Goal: Navigation & Orientation: Find specific page/section

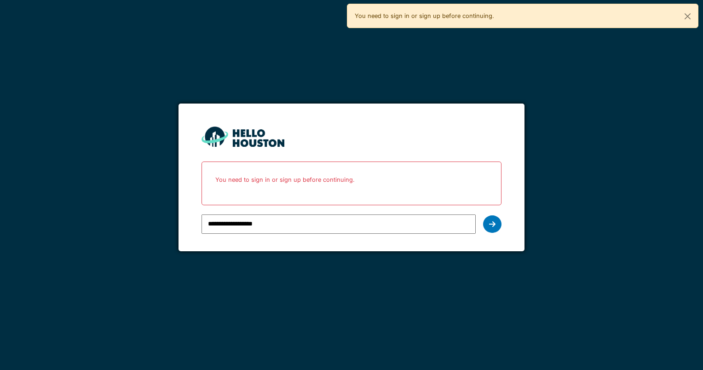
click at [345, 215] on input "**********" at bounding box center [338, 223] width 274 height 19
click at [489, 223] on icon at bounding box center [492, 223] width 6 height 7
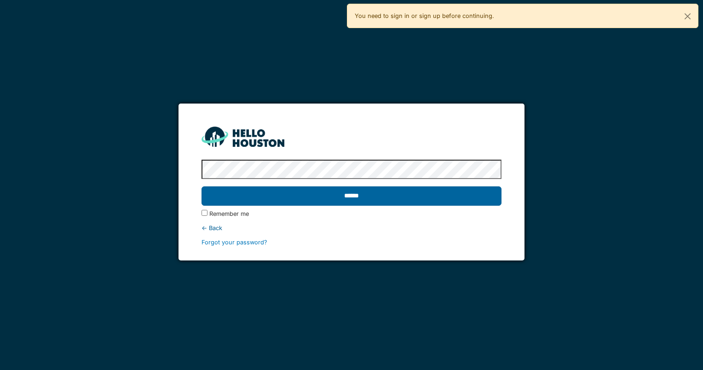
click at [386, 197] on input "******" at bounding box center [350, 195] width 299 height 19
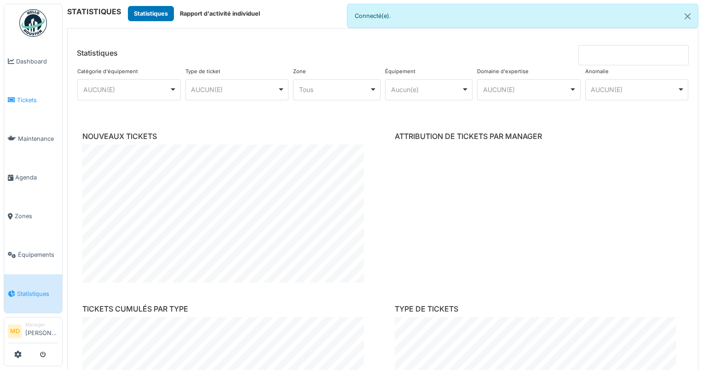
click at [18, 96] on span "Tickets" at bounding box center [37, 100] width 41 height 9
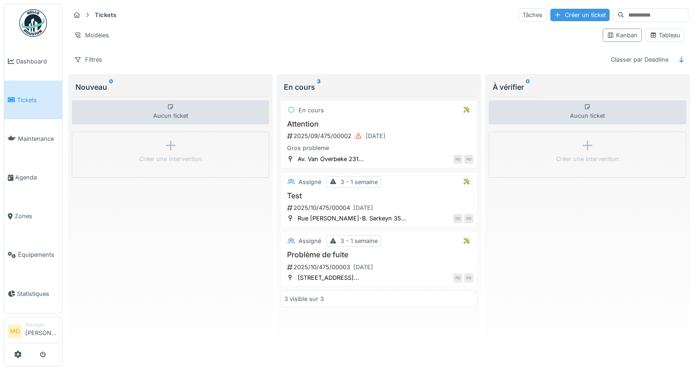
click at [552, 17] on div "Créer un ticket" at bounding box center [579, 15] width 59 height 12
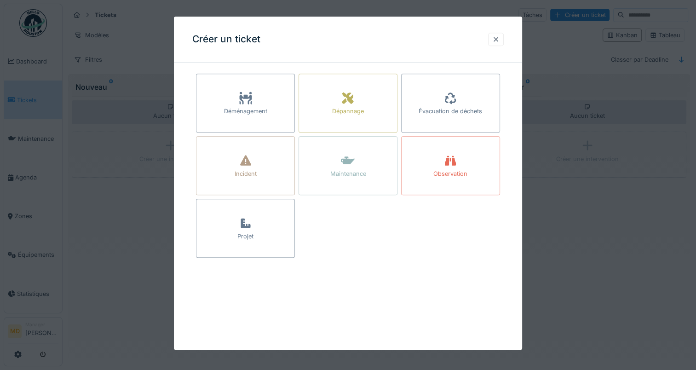
click at [498, 42] on div at bounding box center [495, 39] width 7 height 9
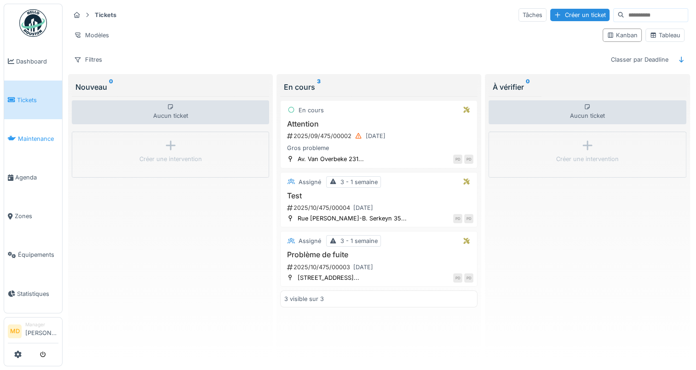
click at [31, 138] on span "Maintenance" at bounding box center [38, 138] width 40 height 9
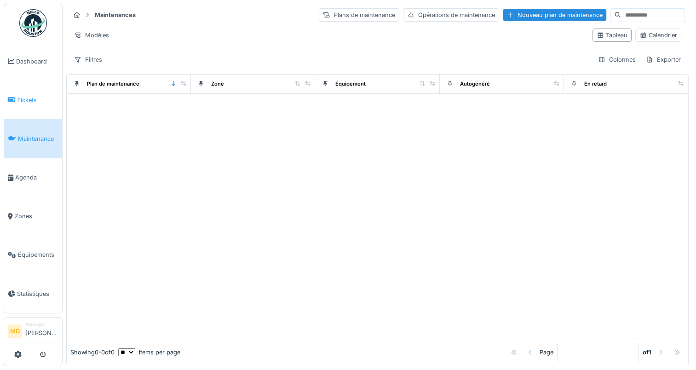
click at [34, 99] on span "Tickets" at bounding box center [37, 100] width 41 height 9
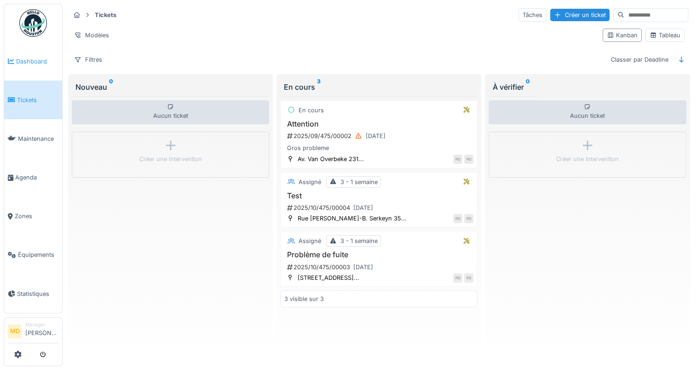
click at [30, 61] on span "Dashboard" at bounding box center [37, 61] width 42 height 9
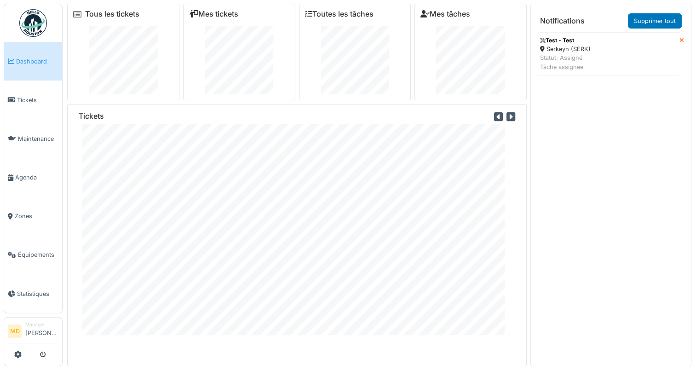
scroll to position [9, 0]
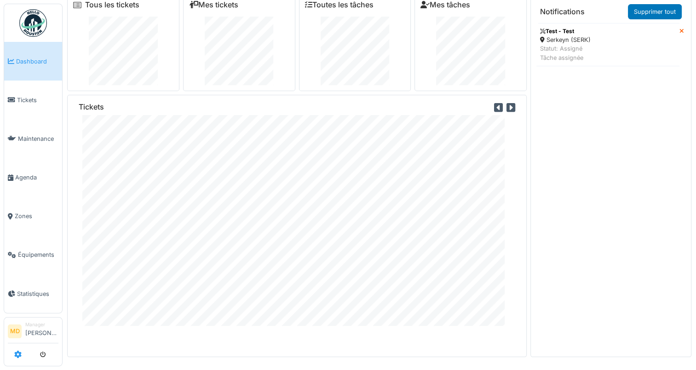
click at [18, 354] on icon at bounding box center [17, 353] width 7 height 7
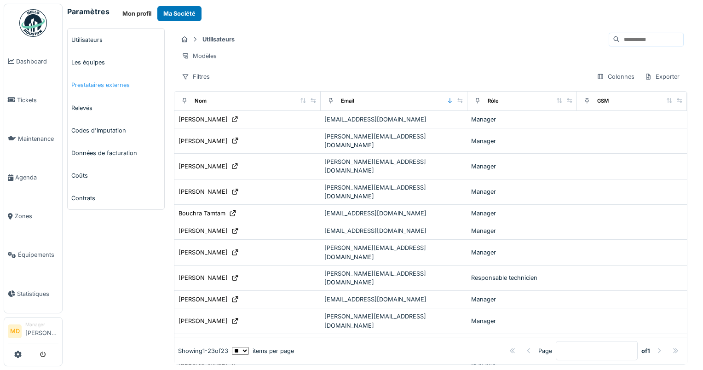
click at [92, 80] on link "Prestataires externes" at bounding box center [116, 85] width 97 height 23
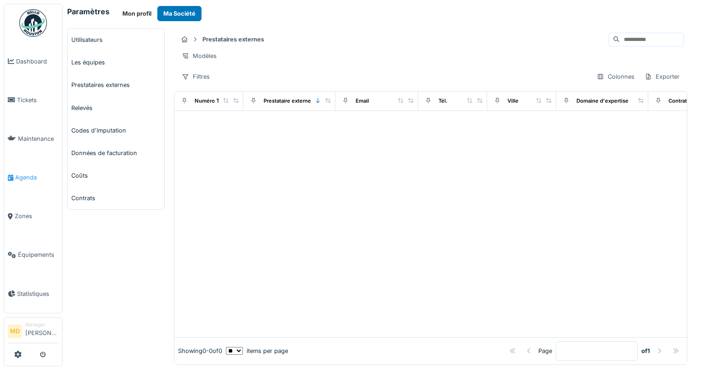
click at [27, 167] on link "Agenda" at bounding box center [33, 177] width 58 height 39
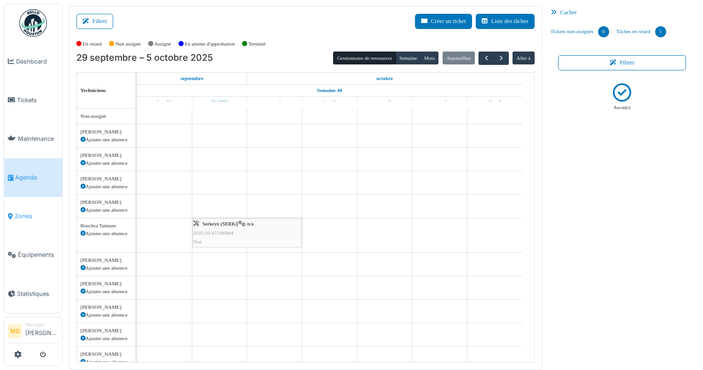
click at [24, 211] on span "Zones" at bounding box center [37, 215] width 44 height 9
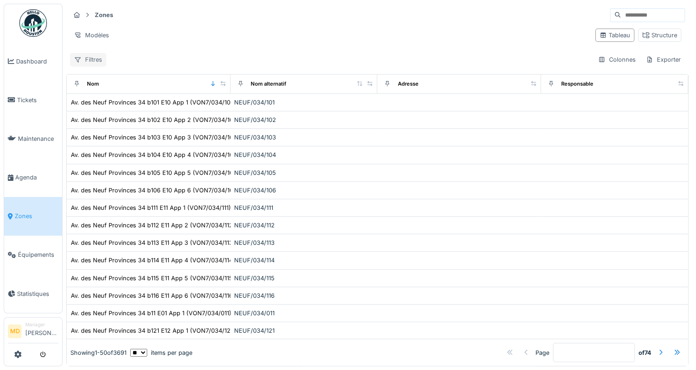
click at [92, 56] on div "Filtres" at bounding box center [88, 59] width 36 height 13
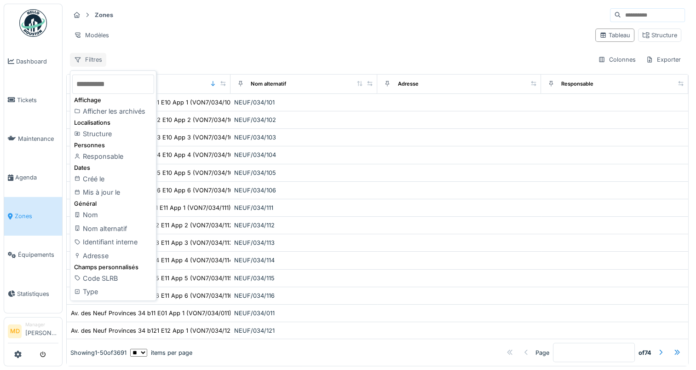
click at [92, 56] on div "Filtres" at bounding box center [88, 59] width 36 height 13
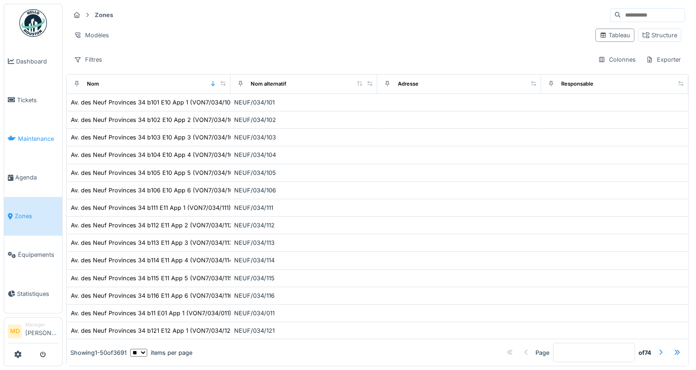
click at [34, 134] on span "Maintenance" at bounding box center [38, 138] width 40 height 9
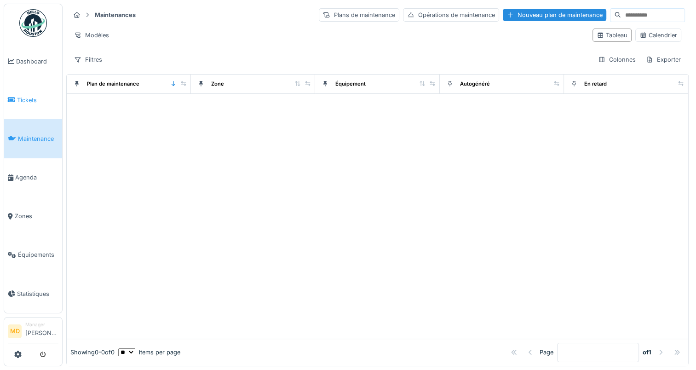
click at [32, 97] on span "Tickets" at bounding box center [37, 100] width 41 height 9
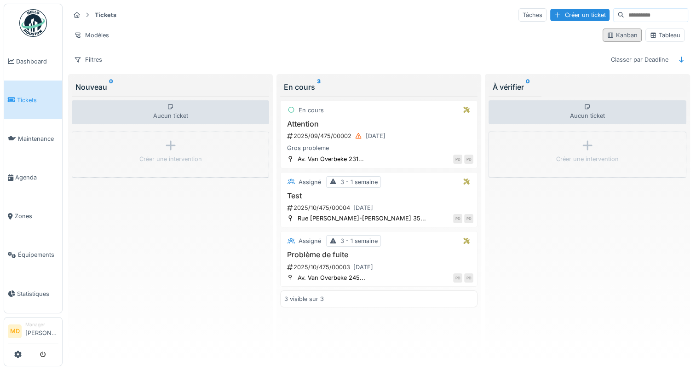
click at [627, 35] on div "Kanban" at bounding box center [621, 35] width 31 height 9
click at [607, 34] on icon at bounding box center [609, 35] width 7 height 6
click at [650, 31] on div "Tableau" at bounding box center [664, 35] width 31 height 9
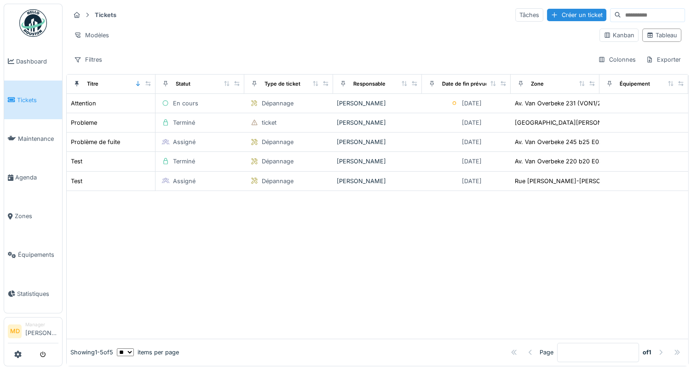
click at [36, 26] on img at bounding box center [33, 23] width 28 height 28
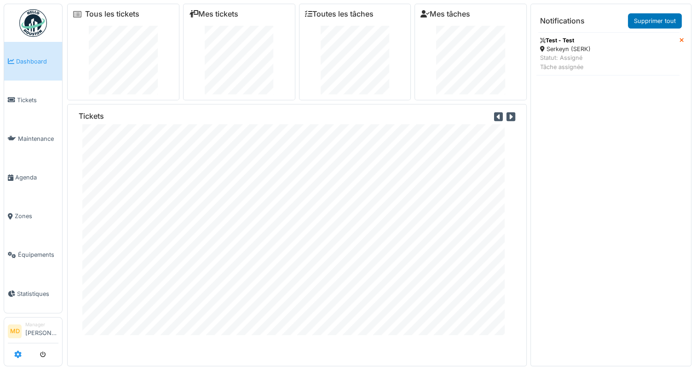
click at [20, 354] on icon at bounding box center [17, 353] width 7 height 7
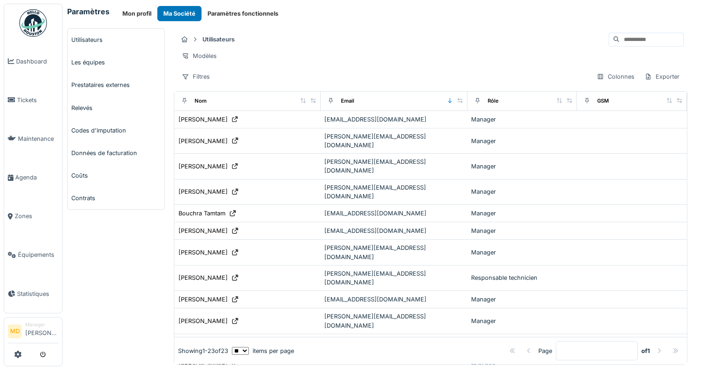
click at [32, 326] on li "Manager Milantia Dambrot" at bounding box center [41, 331] width 33 height 20
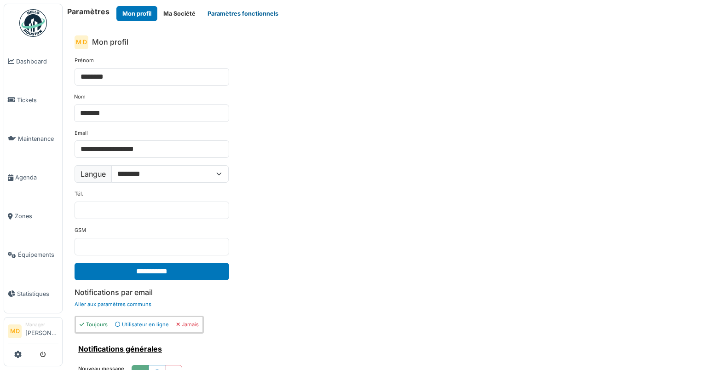
click at [245, 9] on button "Paramètres fonctionnels" at bounding box center [242, 13] width 83 height 15
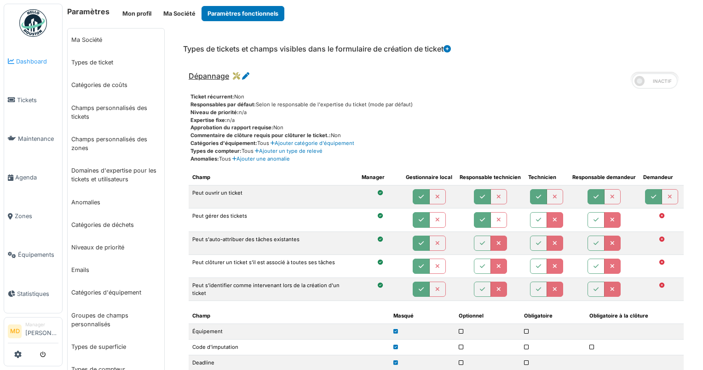
click at [35, 57] on span "Dashboard" at bounding box center [37, 61] width 42 height 9
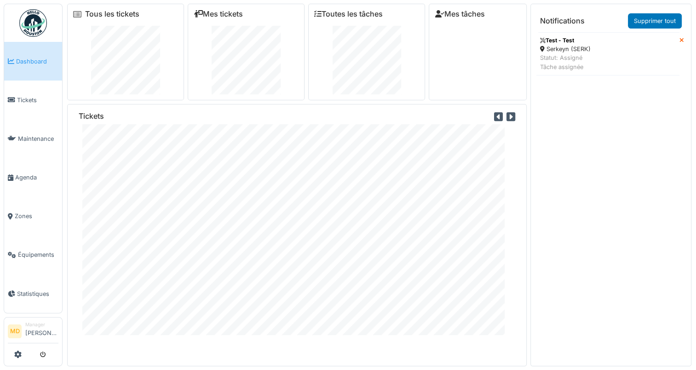
click at [23, 20] on img at bounding box center [33, 23] width 28 height 28
click at [24, 211] on span "Zones" at bounding box center [37, 215] width 44 height 9
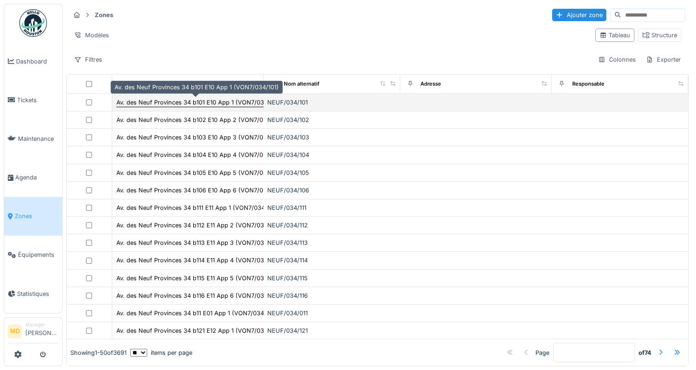
click at [143, 105] on div "Av. des Neuf Provinces 34 b101 E10 App 1 (VON7/034/101)" at bounding box center [198, 102] width 165 height 10
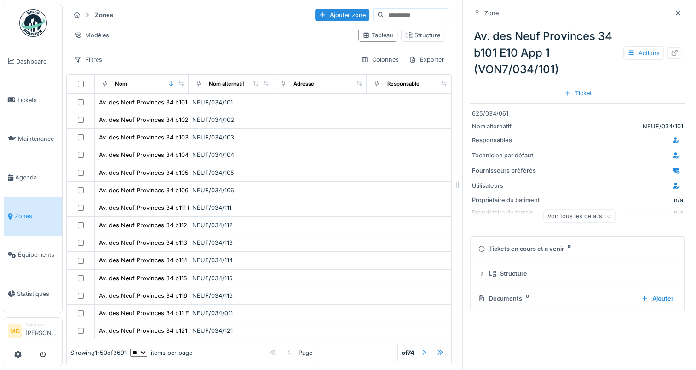
click at [566, 217] on div "Voir tous les détails" at bounding box center [579, 216] width 72 height 13
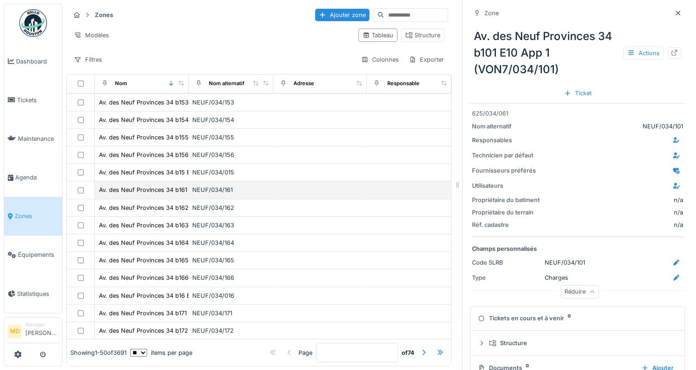
scroll to position [7, 0]
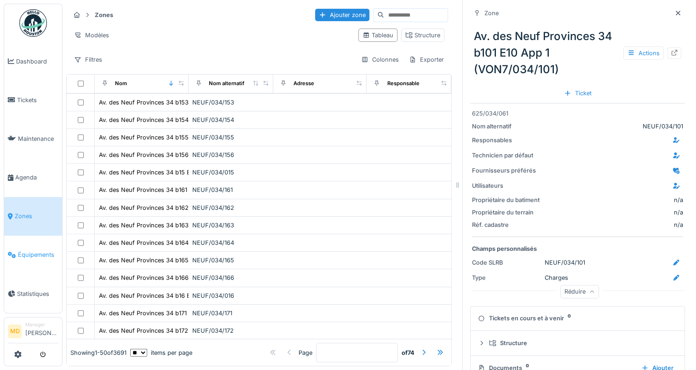
click at [35, 251] on span "Équipements" at bounding box center [38, 254] width 40 height 9
click at [24, 135] on span "Maintenance" at bounding box center [38, 138] width 40 height 9
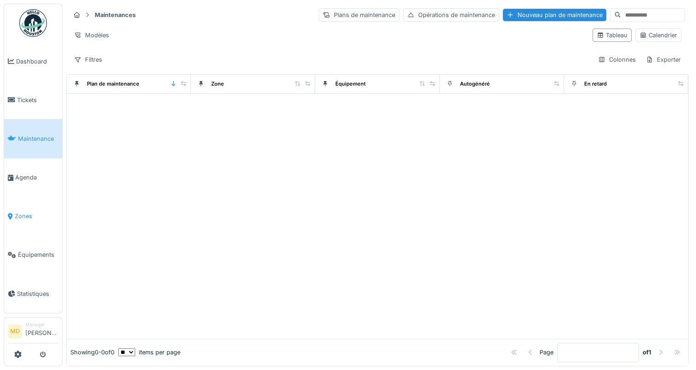
click at [15, 211] on span "Zones" at bounding box center [37, 215] width 44 height 9
